Goal: Task Accomplishment & Management: Use online tool/utility

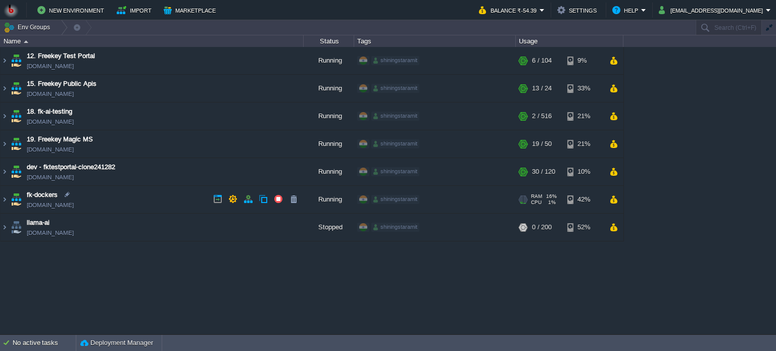
click at [170, 198] on td "fk-dockers [DOMAIN_NAME]" at bounding box center [152, 200] width 303 height 28
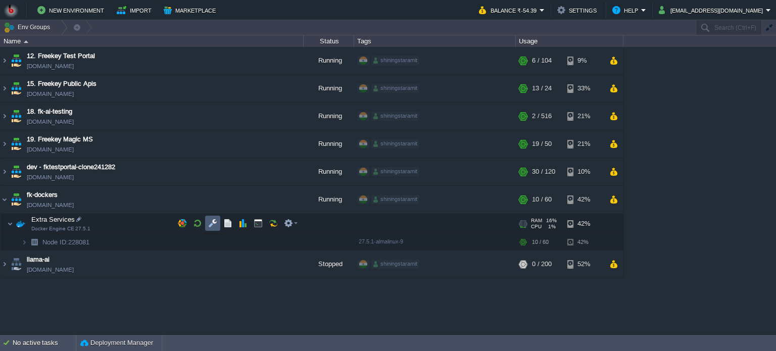
click at [210, 224] on button "button" at bounding box center [212, 223] width 9 height 9
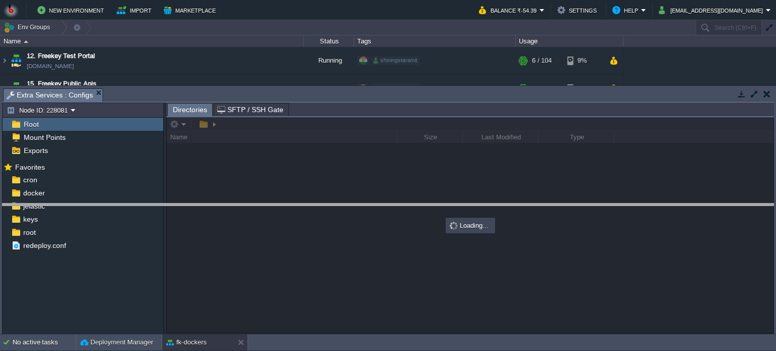
drag, startPoint x: 284, startPoint y: 93, endPoint x: 290, endPoint y: 218, distance: 124.5
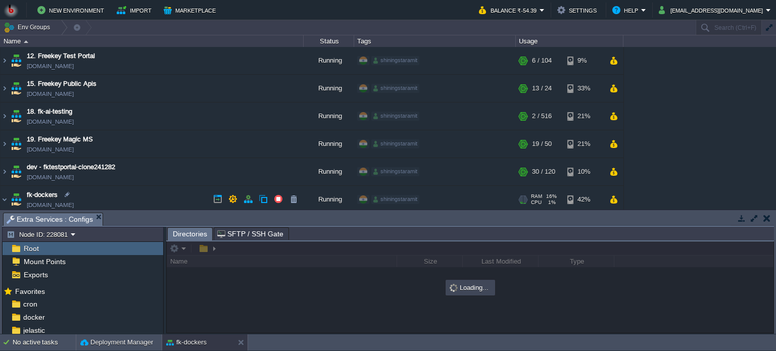
scroll to position [67, 0]
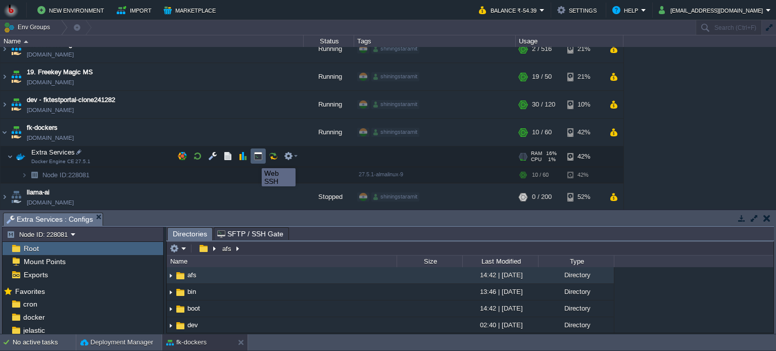
click at [262, 159] on button "button" at bounding box center [258, 156] width 9 height 9
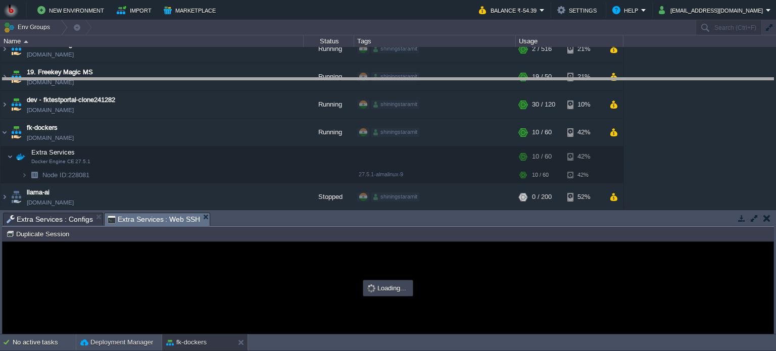
drag, startPoint x: 344, startPoint y: 221, endPoint x: 344, endPoint y: 86, distance: 134.9
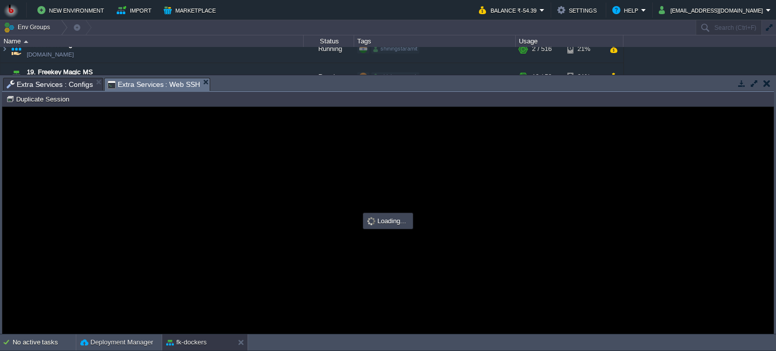
scroll to position [0, 0]
type input "#000000"
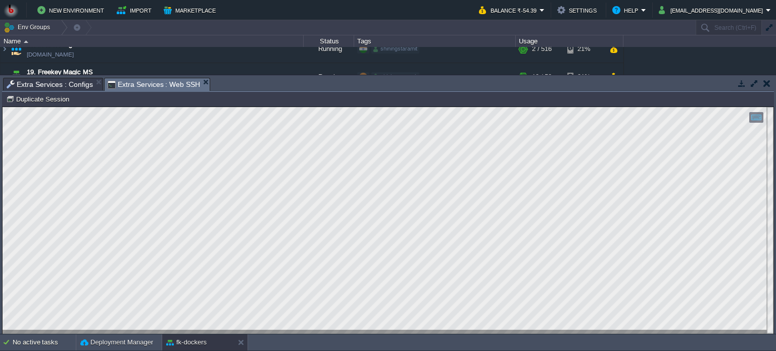
click at [41, 84] on span "Extra Services : Configs" at bounding box center [50, 84] width 86 height 12
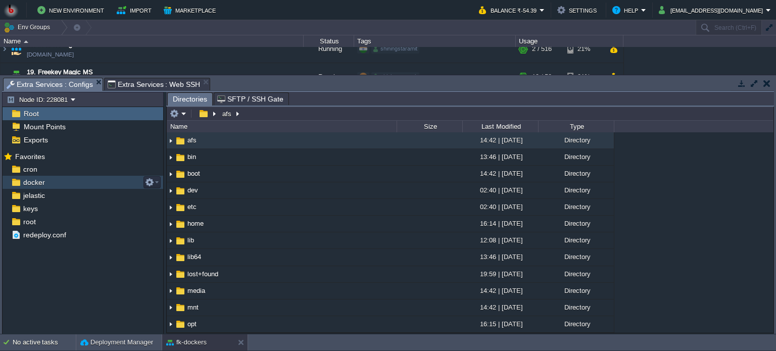
click at [53, 185] on div "docker" at bounding box center [83, 182] width 161 height 13
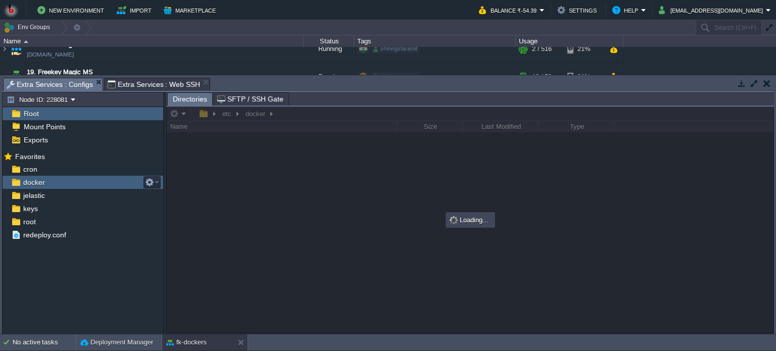
click at [53, 185] on div "docker" at bounding box center [83, 182] width 161 height 13
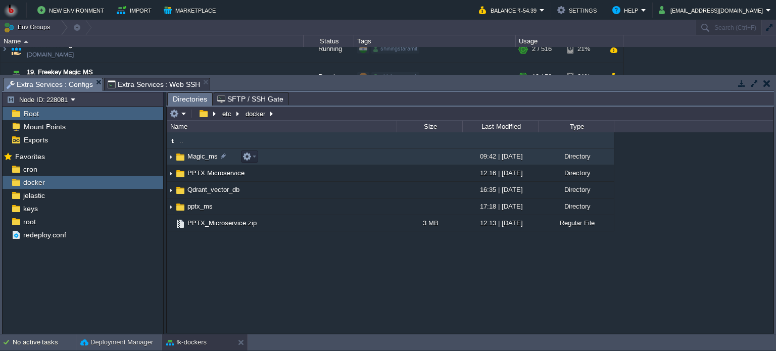
click at [341, 157] on td "Magic_ms" at bounding box center [282, 157] width 230 height 17
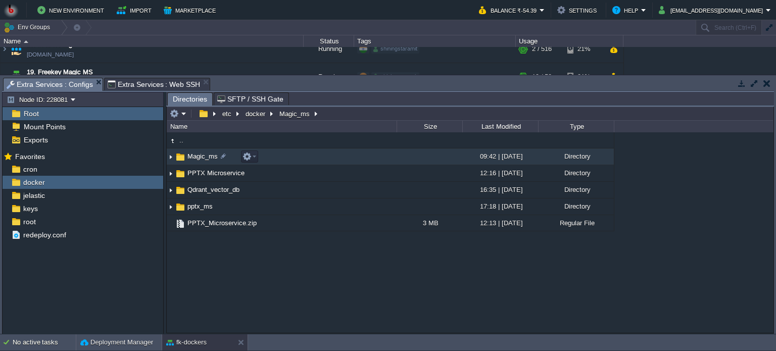
click at [341, 157] on td "Magic_ms" at bounding box center [282, 157] width 230 height 17
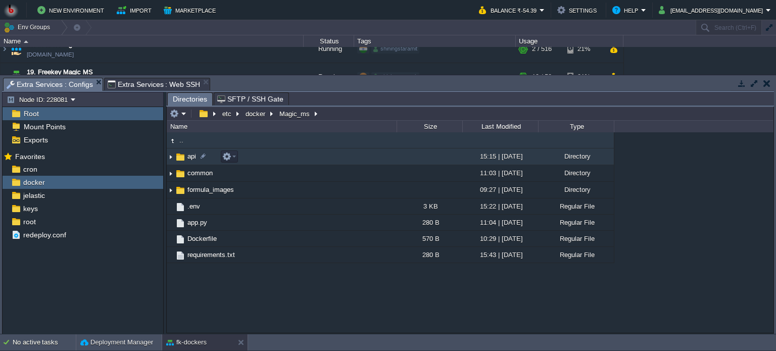
click at [301, 158] on td "api" at bounding box center [282, 157] width 230 height 17
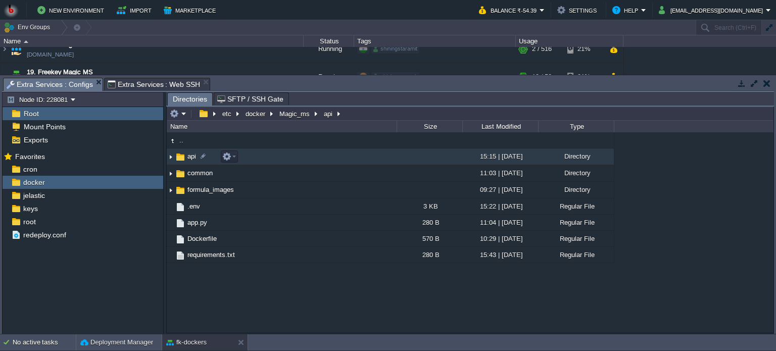
click at [301, 158] on td "api" at bounding box center [282, 157] width 230 height 17
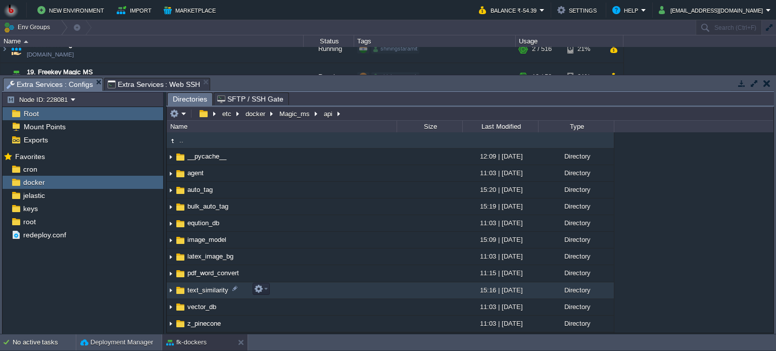
click at [314, 290] on td "text_similarity" at bounding box center [282, 290] width 230 height 17
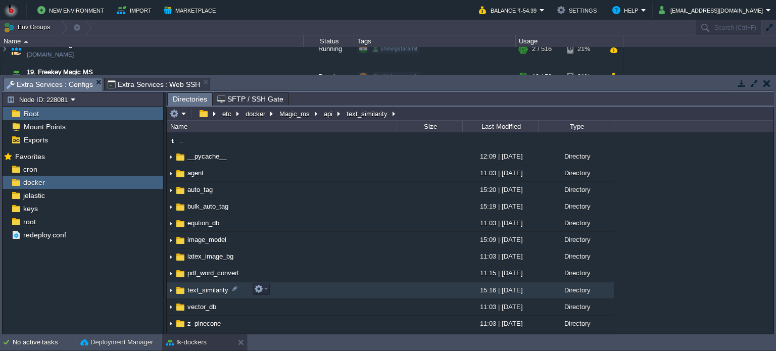
click at [314, 290] on td "text_similarity" at bounding box center [282, 290] width 230 height 17
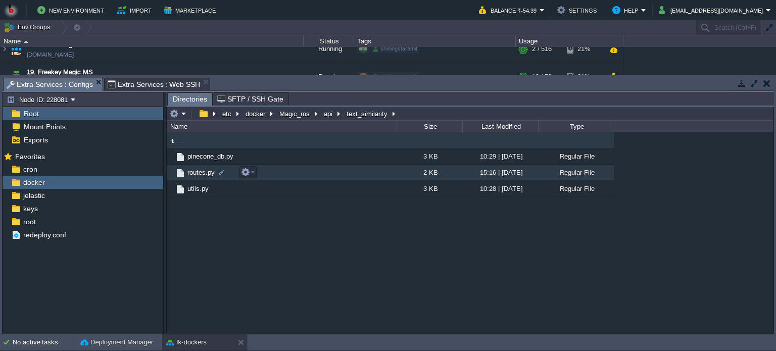
click at [295, 176] on td "routes.py" at bounding box center [282, 173] width 230 height 16
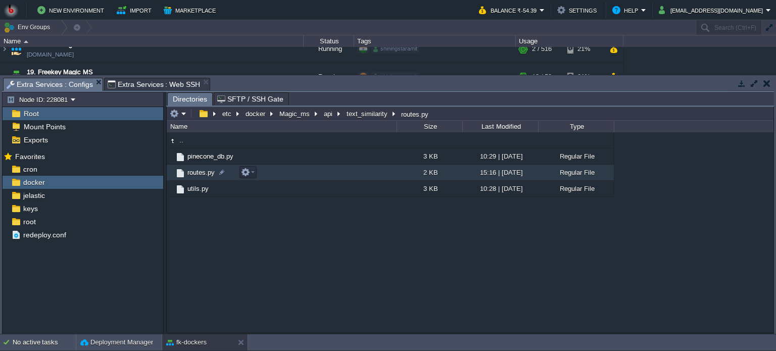
click at [295, 176] on td "routes.py" at bounding box center [282, 173] width 230 height 16
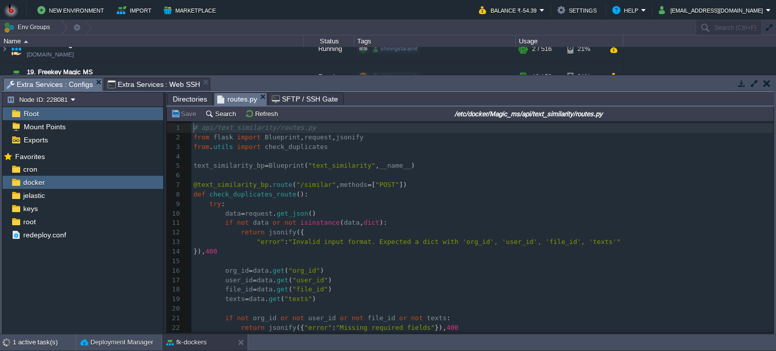
scroll to position [3, 0]
click at [440, 197] on pre "def check_duplicates_route ():" at bounding box center [482, 195] width 582 height 10
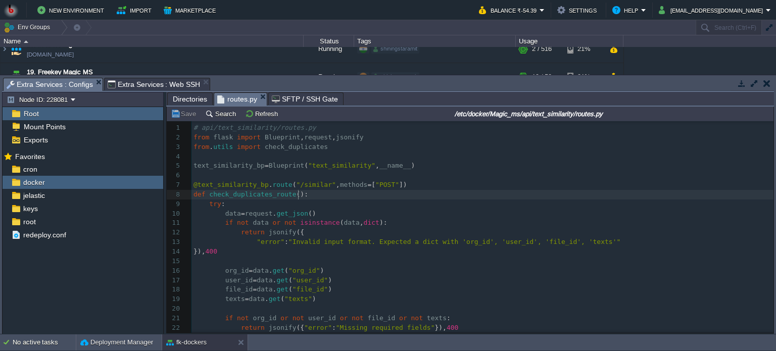
type textarea "-"
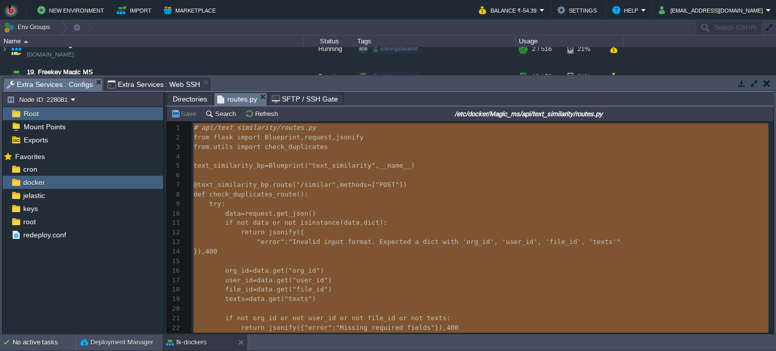
scroll to position [125, 0]
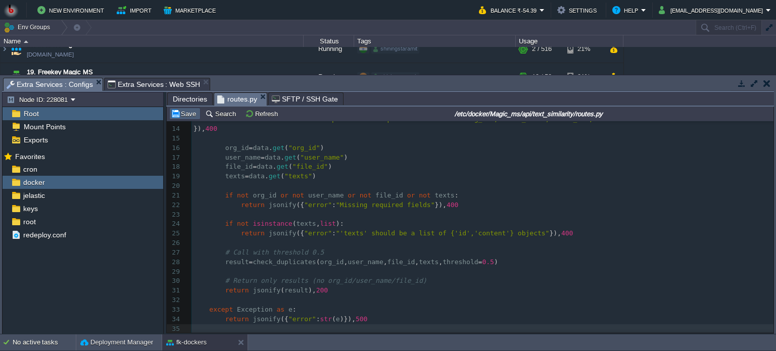
click at [182, 113] on button "Save" at bounding box center [185, 113] width 28 height 9
click at [189, 95] on span "Directories" at bounding box center [190, 99] width 34 height 12
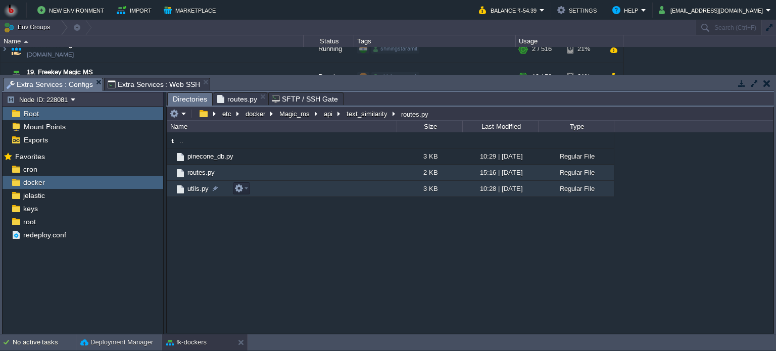
click at [360, 190] on td "utils.py" at bounding box center [282, 189] width 230 height 16
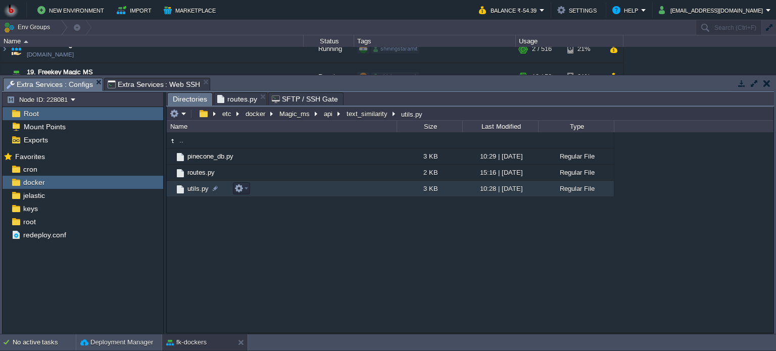
click at [360, 190] on td "utils.py" at bounding box center [282, 189] width 230 height 16
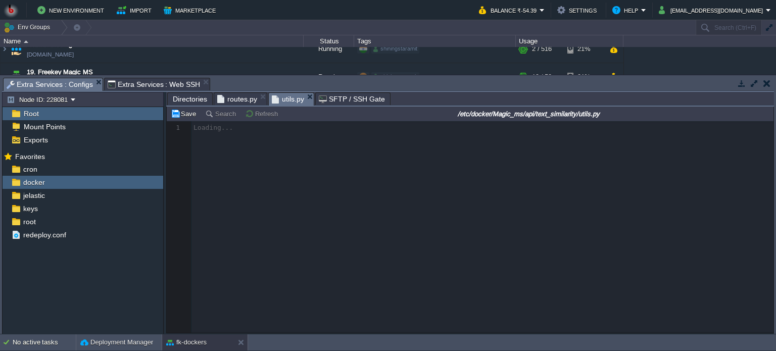
scroll to position [3, 0]
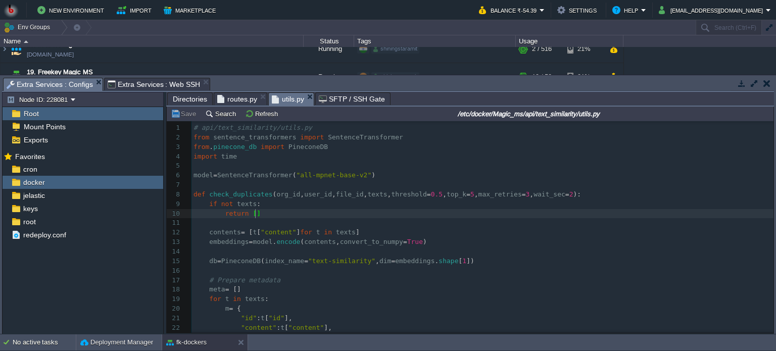
type textarea "-"
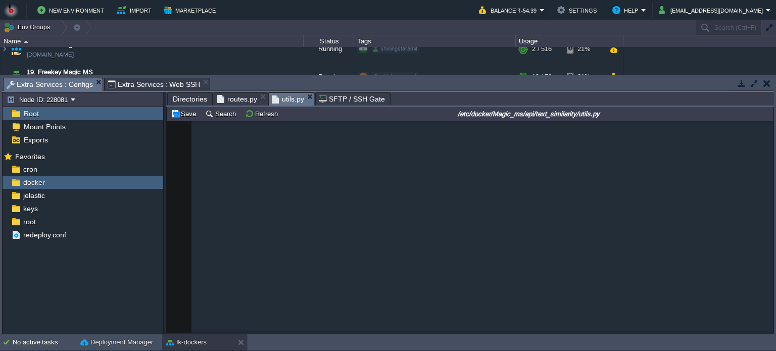
scroll to position [516, 0]
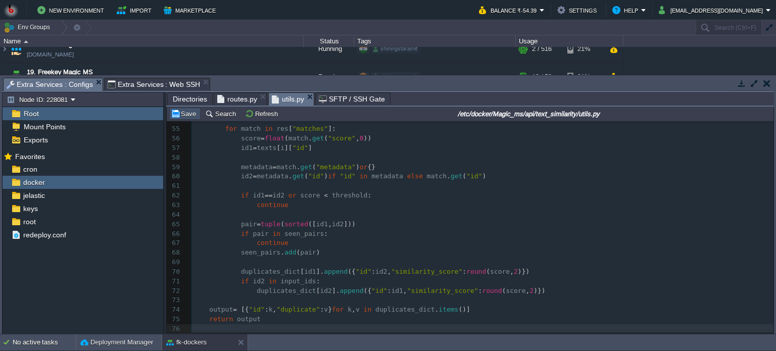
click at [180, 114] on button "Save" at bounding box center [185, 113] width 28 height 9
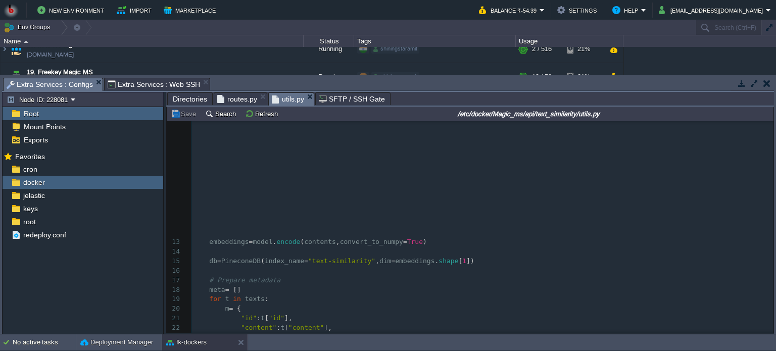
scroll to position [0, 0]
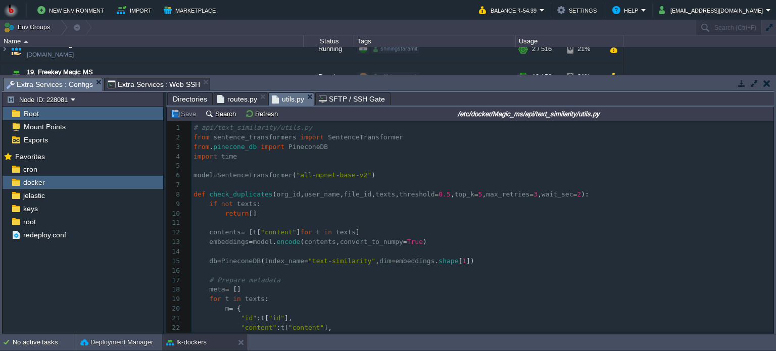
click at [135, 87] on span "Extra Services : Web SSH" at bounding box center [154, 84] width 93 height 12
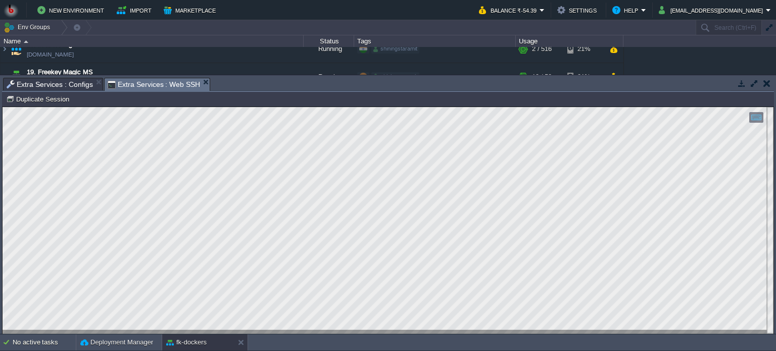
click at [59, 84] on span "Extra Services : Configs" at bounding box center [50, 84] width 86 height 12
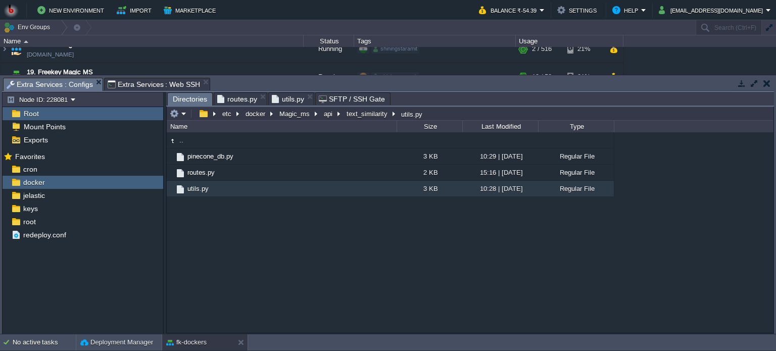
click at [196, 100] on span "Directories" at bounding box center [190, 99] width 34 height 13
click at [294, 117] on button "Magic_ms" at bounding box center [295, 113] width 34 height 9
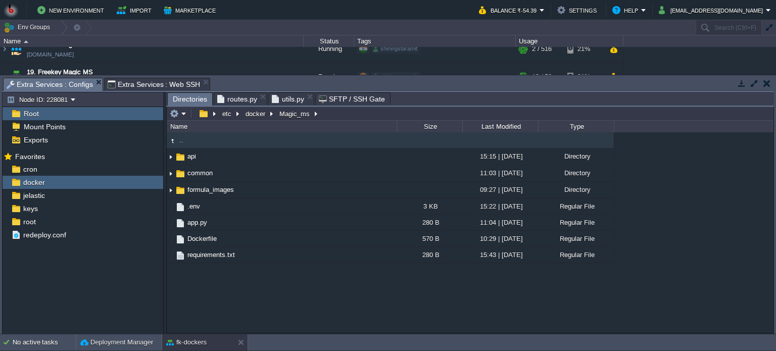
type input "/etc/docker/Magic_ms"
click at [329, 113] on input "/etc/docker/Magic_ms" at bounding box center [470, 114] width 607 height 14
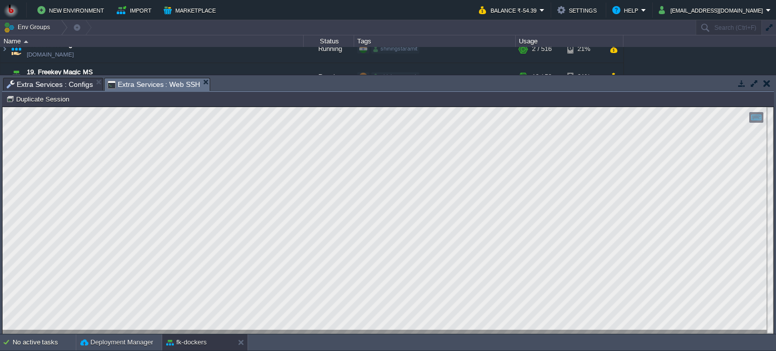
click at [151, 84] on span "Extra Services : Web SSH" at bounding box center [154, 84] width 93 height 13
click at [3, 107] on html "Copy: Ctrl + Shift + C Paste: Ctrl + V Settings: Ctrl + Shift + Alt 0" at bounding box center [388, 107] width 771 height 0
click at [55, 84] on span "Extra Services : Configs" at bounding box center [50, 84] width 86 height 12
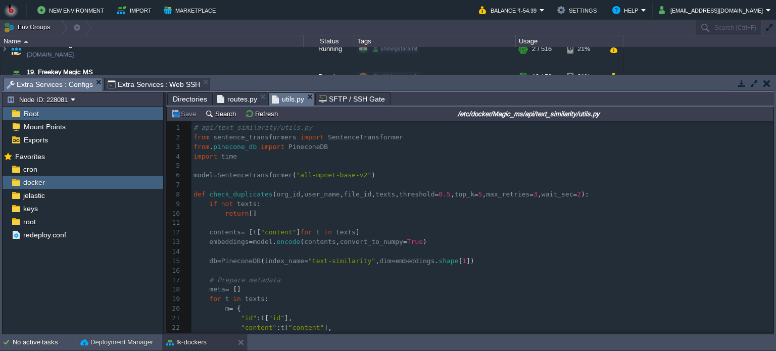
click at [287, 100] on span "utils.py" at bounding box center [288, 99] width 32 height 13
click at [185, 114] on button "Save" at bounding box center [185, 113] width 28 height 9
click at [234, 98] on span "routes.py" at bounding box center [237, 99] width 40 height 12
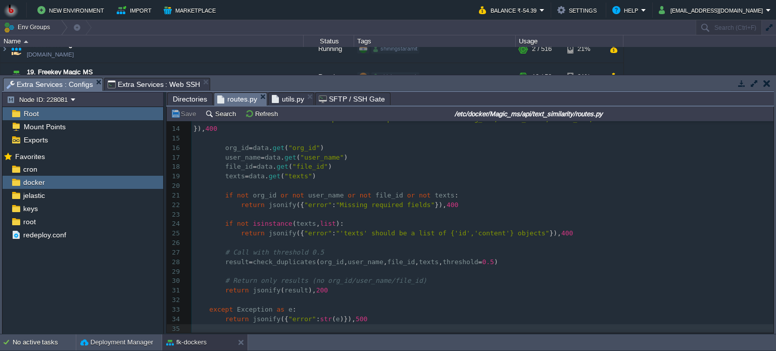
click at [182, 115] on button "Save" at bounding box center [185, 113] width 28 height 9
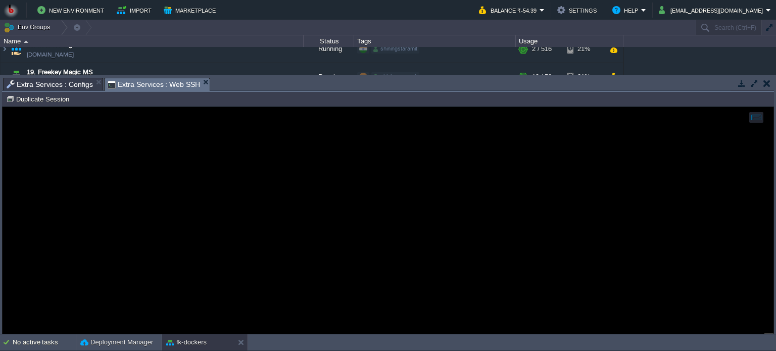
click at [148, 80] on span "Extra Services : Web SSH" at bounding box center [154, 84] width 93 height 13
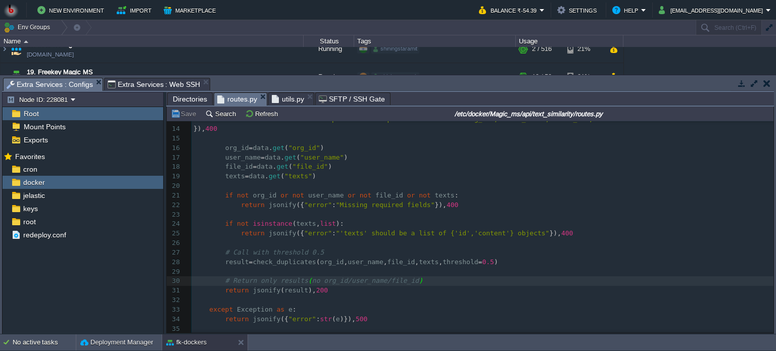
click at [56, 85] on span "Extra Services : Configs" at bounding box center [50, 84] width 86 height 13
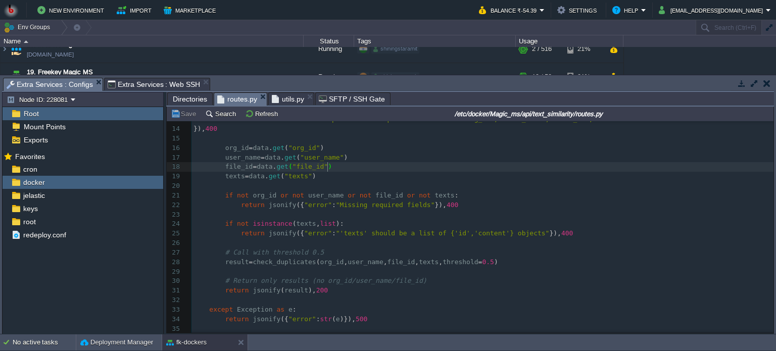
type textarea "-"
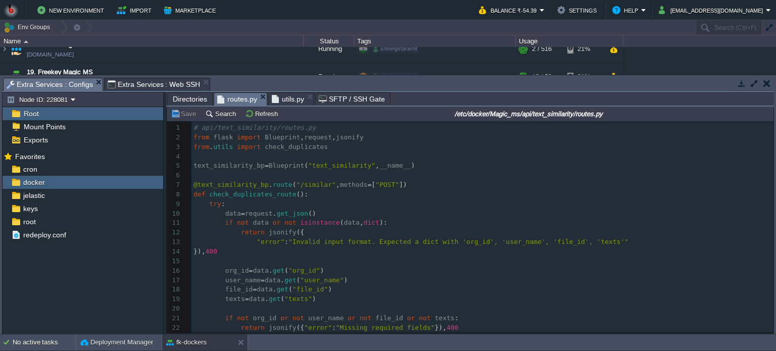
scroll to position [125, 0]
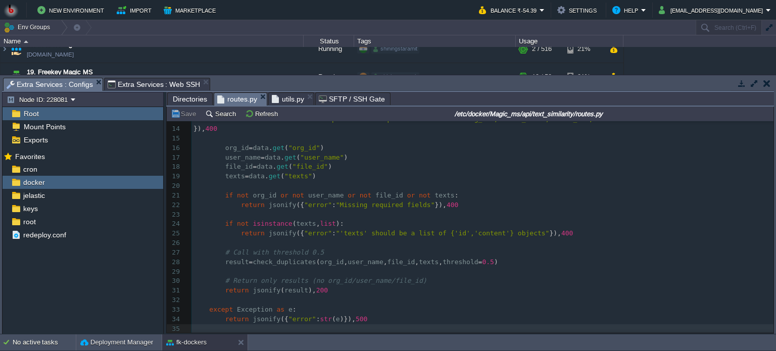
click at [189, 115] on button "Save" at bounding box center [185, 113] width 28 height 9
click at [176, 117] on button "Save" at bounding box center [185, 113] width 28 height 9
click at [397, 305] on pre "except Exception as e :" at bounding box center [482, 310] width 582 height 10
click at [508, 207] on pre "return jsonify ({ "error" : "Missing required fields" }), 400" at bounding box center [482, 206] width 582 height 10
type textarea "-"
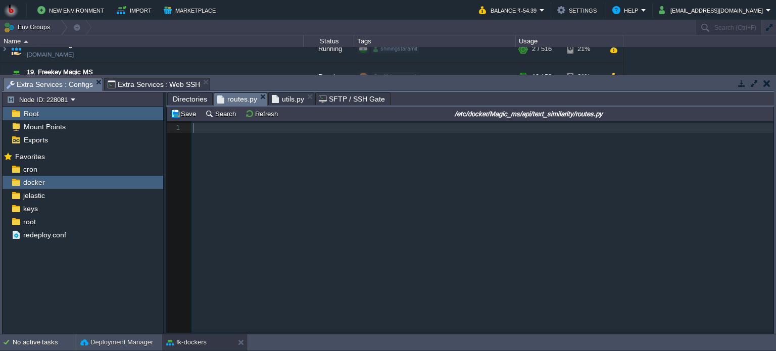
scroll to position [0, 0]
click at [187, 114] on button "Save" at bounding box center [185, 113] width 28 height 9
click at [263, 197] on div "xxxxxxxxxx 1 35 1 ​ 1 ​" at bounding box center [478, 234] width 622 height 227
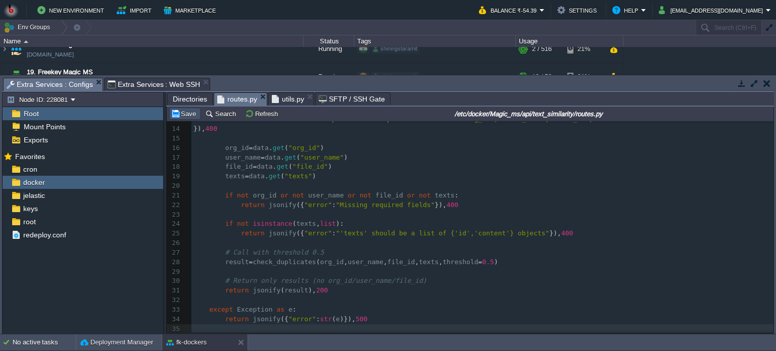
click at [188, 113] on button "Save" at bounding box center [185, 113] width 28 height 9
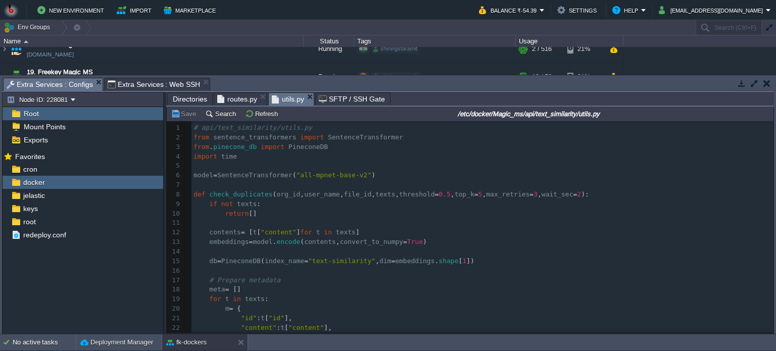
click at [289, 95] on span "utils.py" at bounding box center [288, 99] width 32 height 13
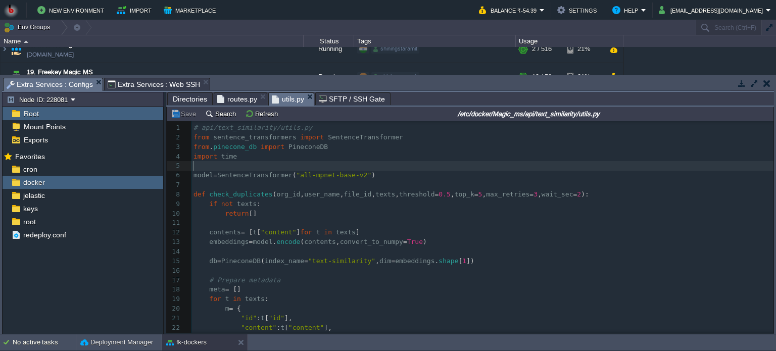
click at [406, 168] on pre "​" at bounding box center [482, 166] width 582 height 10
type textarea "-"
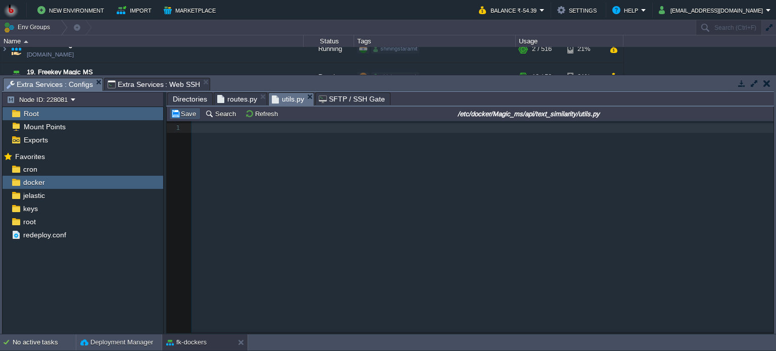
click at [187, 114] on button "Save" at bounding box center [185, 113] width 28 height 9
click at [248, 140] on div "xxxxxxxxxx 1 ​ 1 ​" at bounding box center [478, 234] width 622 height 227
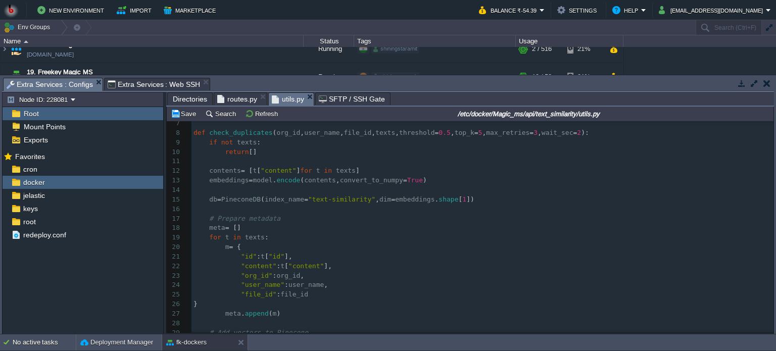
scroll to position [0, 0]
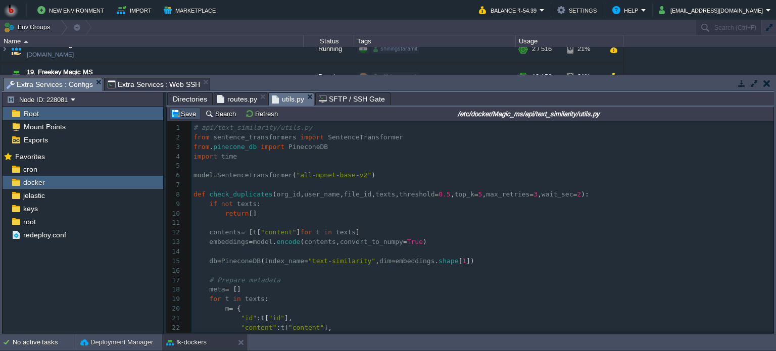
click at [187, 113] on button "Save" at bounding box center [185, 113] width 28 height 9
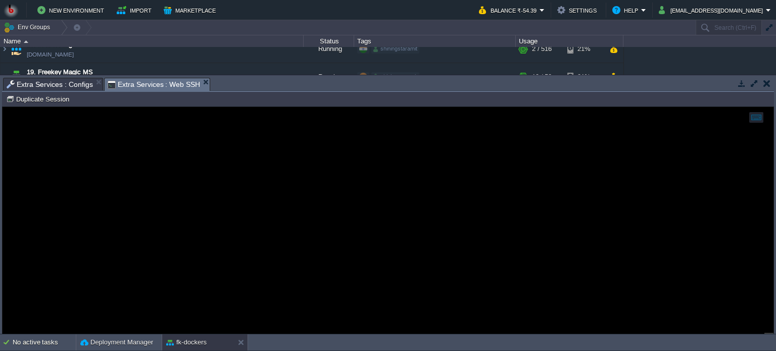
click at [137, 84] on span "Extra Services : Web SSH" at bounding box center [154, 84] width 93 height 13
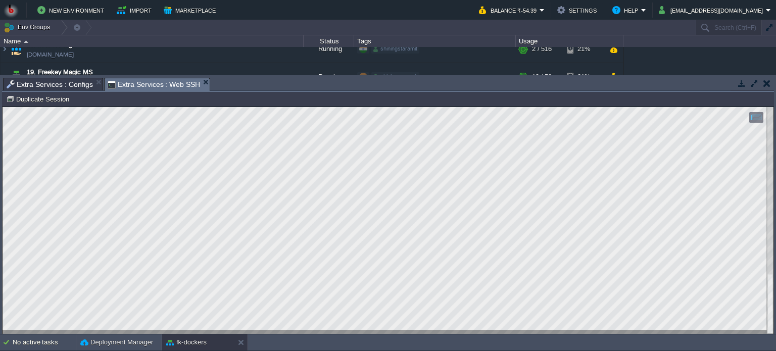
click at [3, 107] on html "Copy: Ctrl + Shift + C Paste: Ctrl + V Settings: Ctrl + Shift + Alt 0" at bounding box center [388, 107] width 771 height 0
click at [74, 88] on span "Extra Services : Configs" at bounding box center [50, 84] width 86 height 12
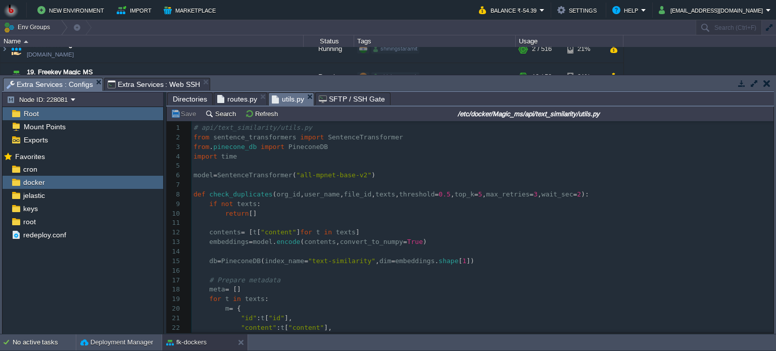
click at [192, 101] on span "Directories" at bounding box center [190, 99] width 34 height 12
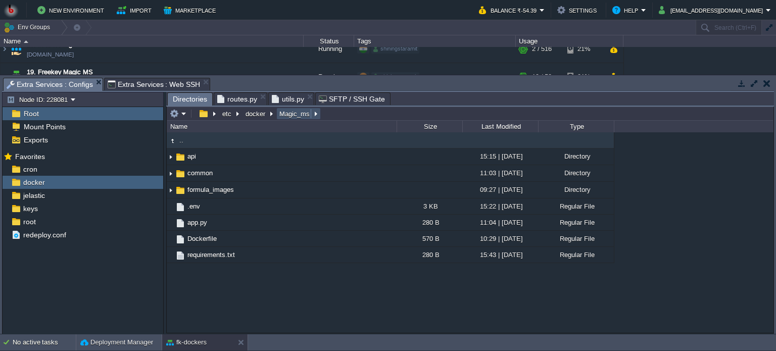
click at [296, 114] on button "Magic_ms" at bounding box center [295, 113] width 34 height 9
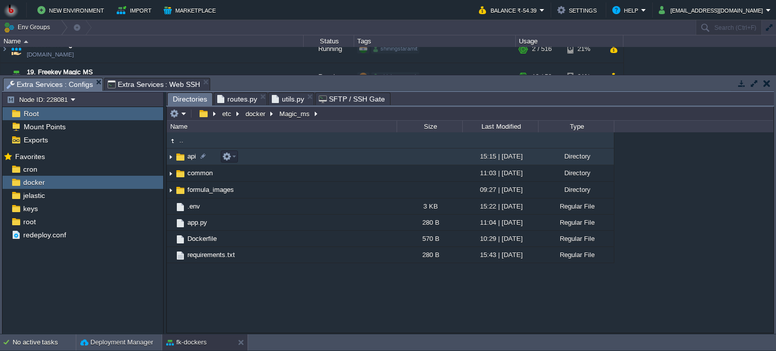
click at [294, 162] on td "api" at bounding box center [282, 157] width 230 height 17
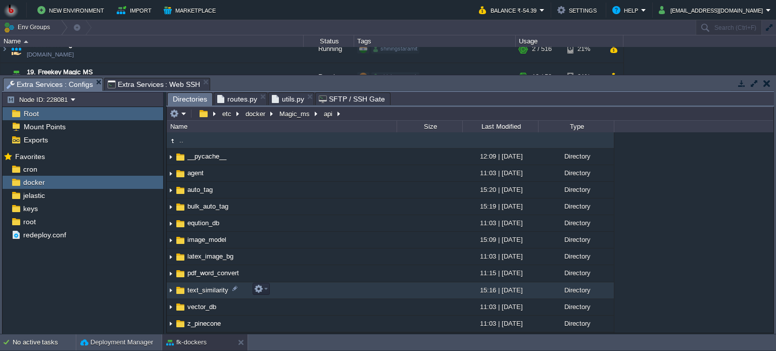
click at [319, 287] on td "text_similarity" at bounding box center [282, 290] width 230 height 17
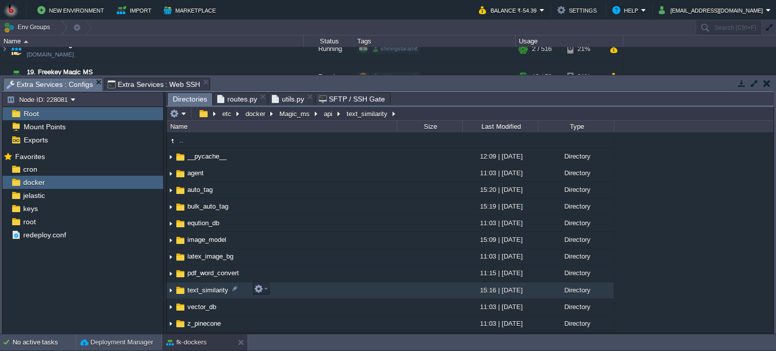
click at [319, 287] on td "text_similarity" at bounding box center [282, 290] width 230 height 17
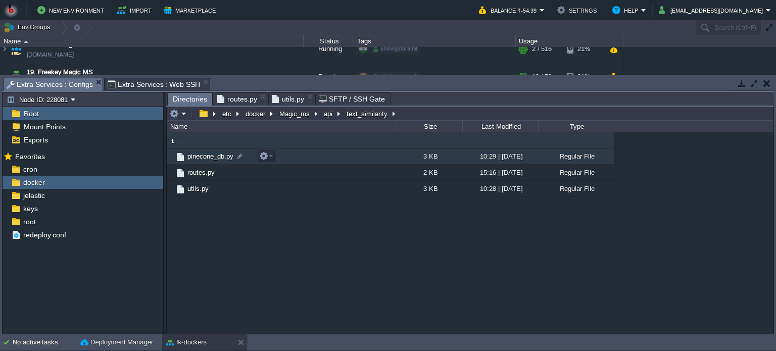
click at [303, 157] on td "pinecone_db.py" at bounding box center [282, 157] width 230 height 16
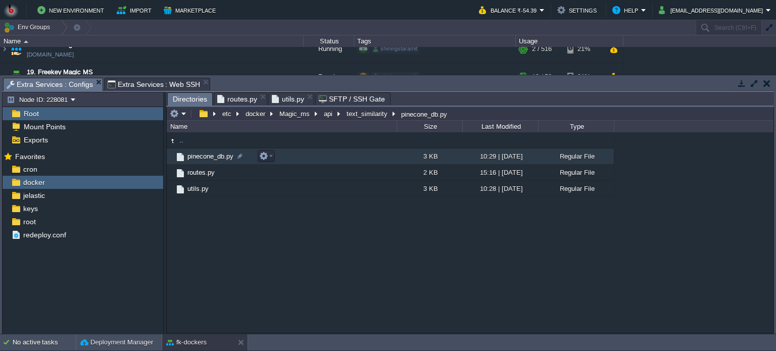
click at [303, 157] on td "pinecone_db.py" at bounding box center [282, 157] width 230 height 16
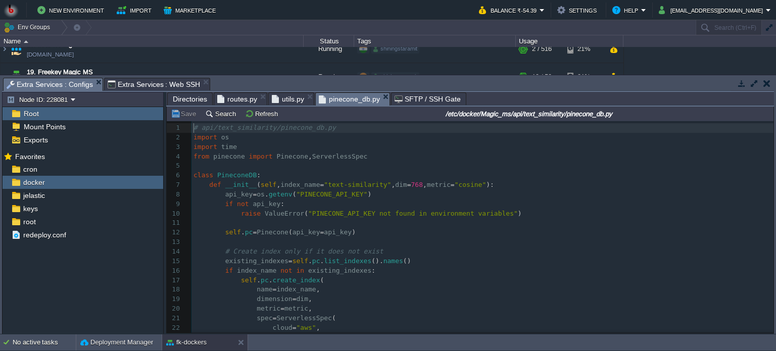
scroll to position [3, 0]
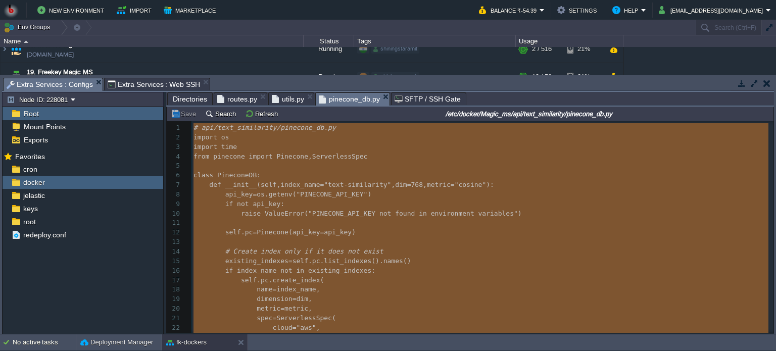
type textarea "# api/text_similarity/pinecone_db.py import os import time from pinecone import…"
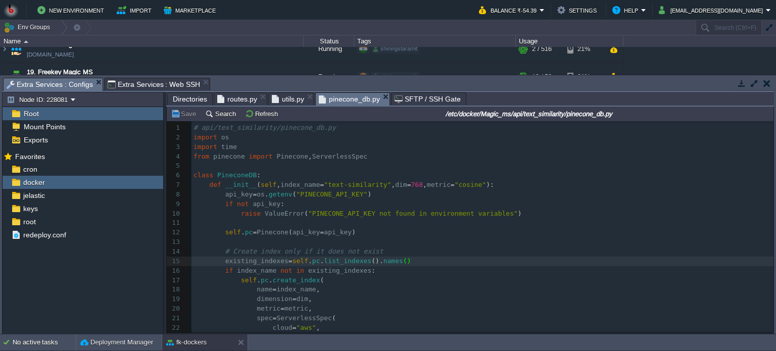
click at [372, 307] on pre "metric = metric ," at bounding box center [482, 309] width 582 height 10
type textarea "-"
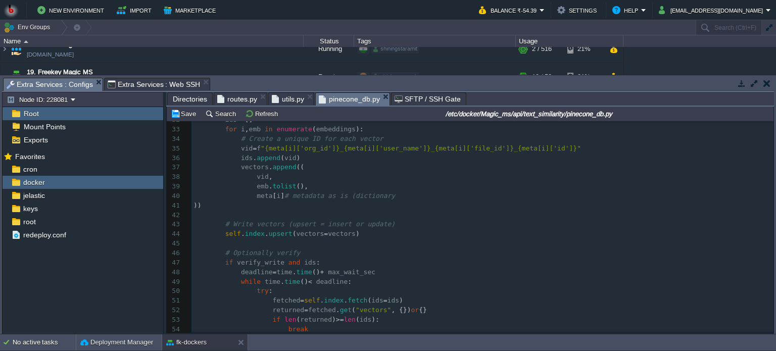
scroll to position [303, 0]
click at [173, 114] on button "Save" at bounding box center [185, 113] width 28 height 9
click at [164, 79] on span "Extra Services : Web SSH" at bounding box center [154, 84] width 93 height 12
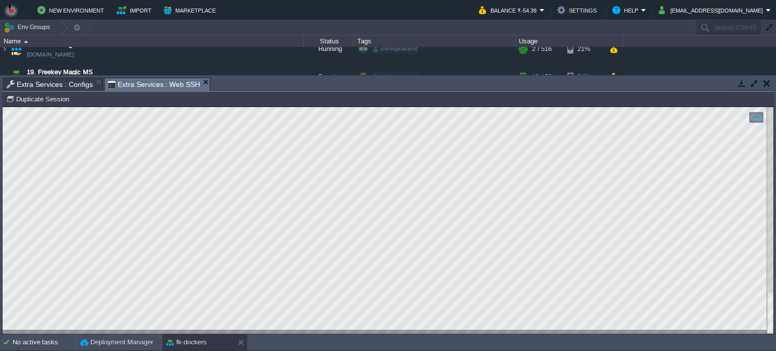
click at [768, 82] on button "button" at bounding box center [766, 83] width 7 height 9
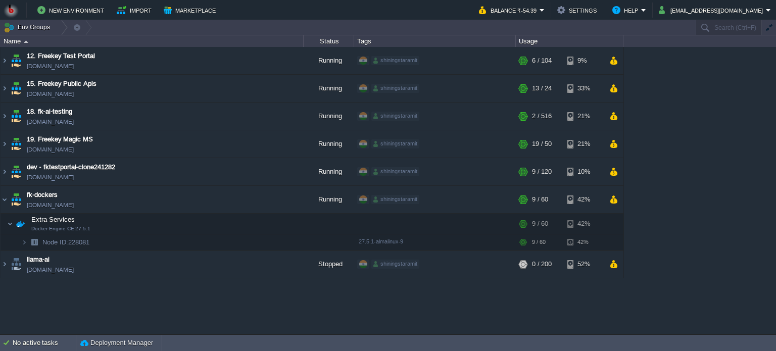
scroll to position [0, 0]
